Goal: Navigation & Orientation: Find specific page/section

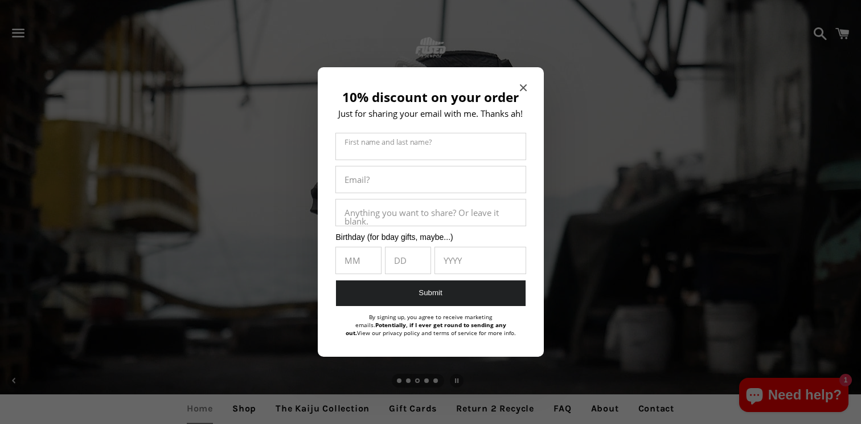
click at [519, 85] on icon "Close modal" at bounding box center [522, 87] width 7 height 7
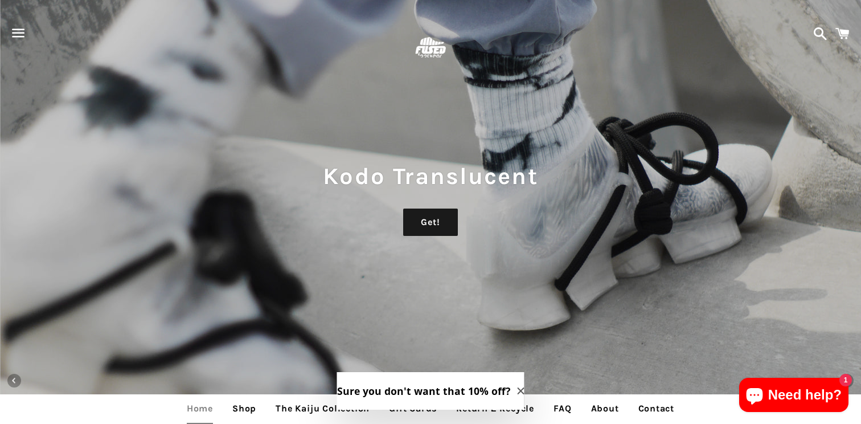
click at [19, 24] on span "button" at bounding box center [19, 33] width 26 height 34
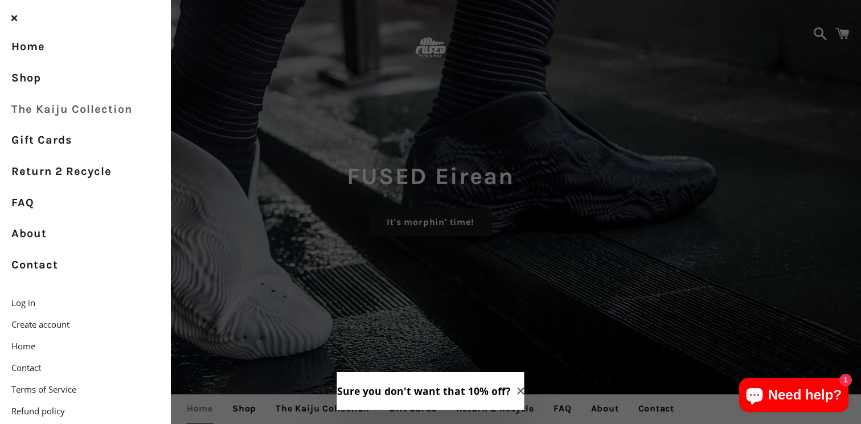
click at [32, 102] on link "The Kaiju Collection" at bounding box center [85, 108] width 171 height 31
